Goal: Obtain resource: Obtain resource

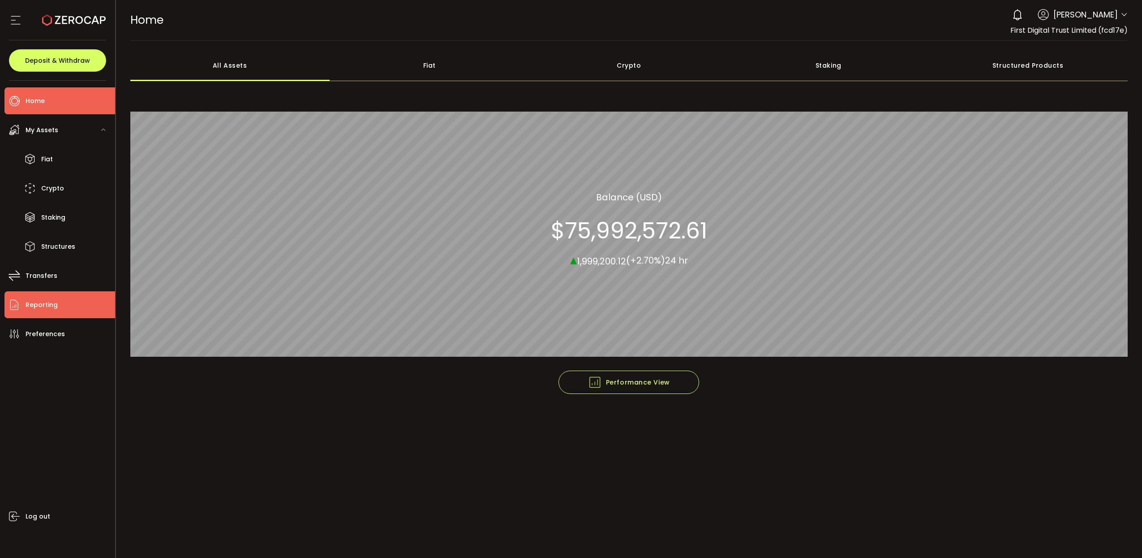
click at [33, 295] on li "Reporting" at bounding box center [59, 304] width 111 height 27
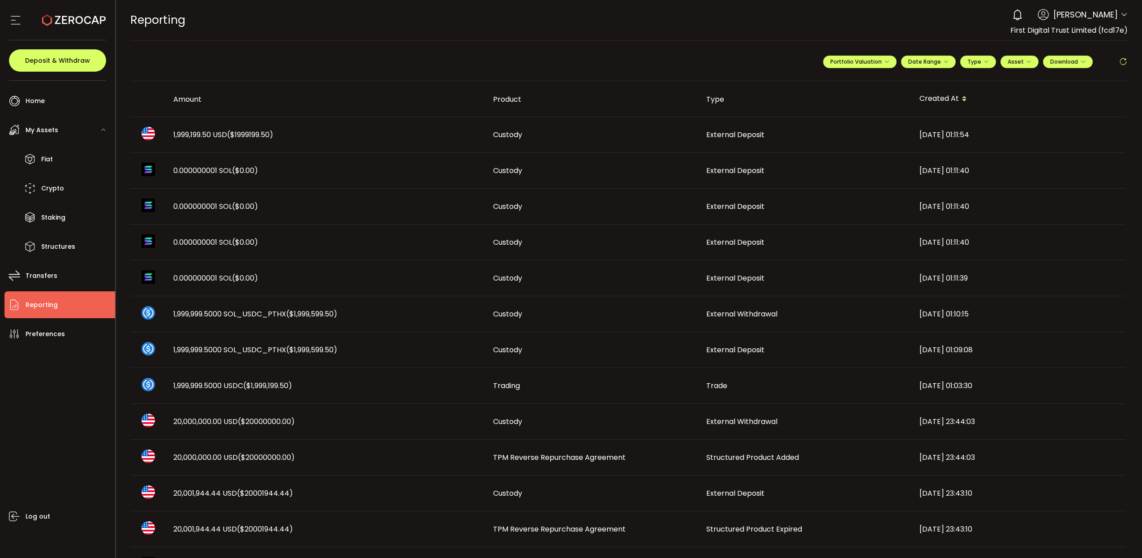
scroll to position [56, 0]
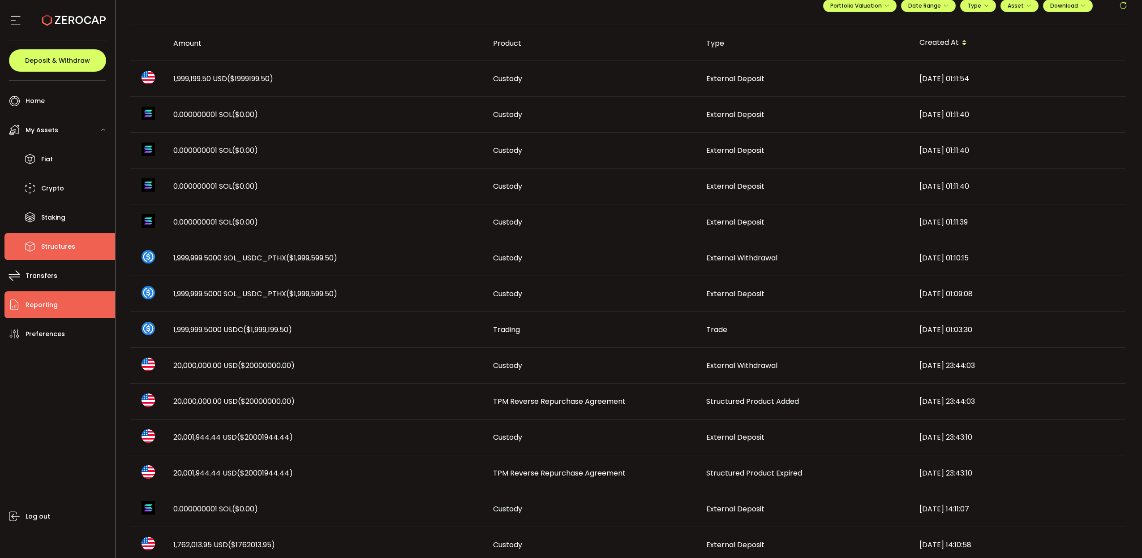
click at [74, 247] on li "Structures" at bounding box center [59, 246] width 111 height 27
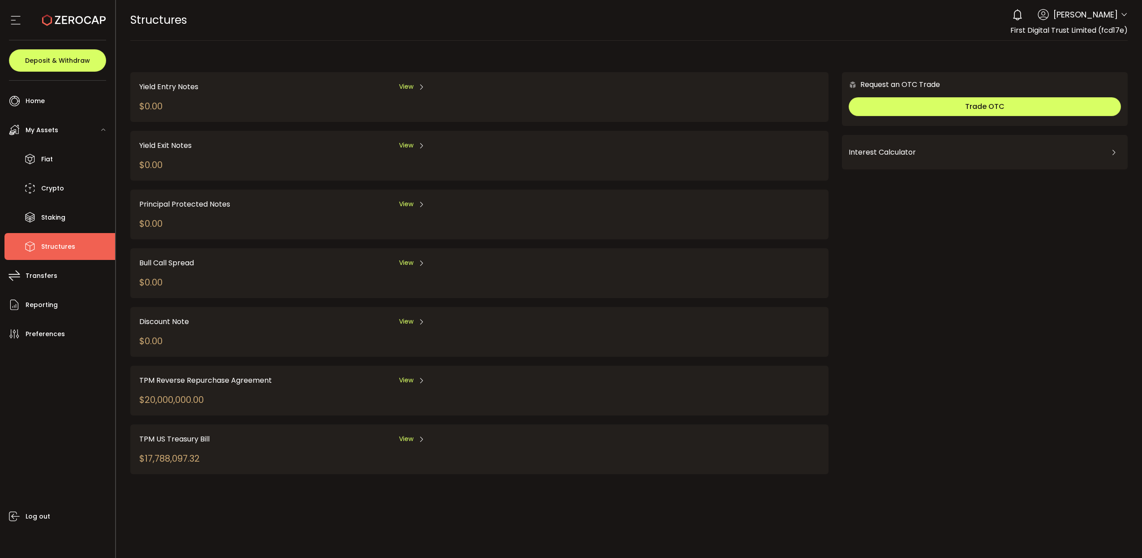
click at [409, 374] on div "TPM Reverse Repurchase Agreement View $20,000,000.00" at bounding box center [479, 391] width 698 height 50
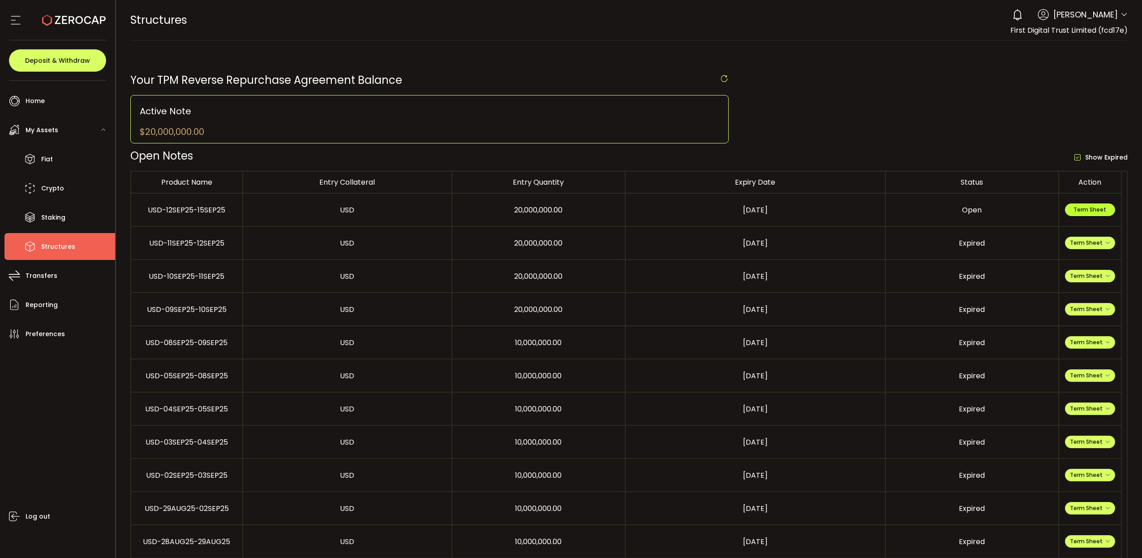
click at [1089, 206] on span "Term Sheet" at bounding box center [1090, 210] width 33 height 8
click at [1103, 246] on span "Term Sheet" at bounding box center [1090, 243] width 40 height 8
click at [1076, 291] on li "Expiry Term Sheet" at bounding box center [1090, 295] width 65 height 24
